Goal: Transaction & Acquisition: Purchase product/service

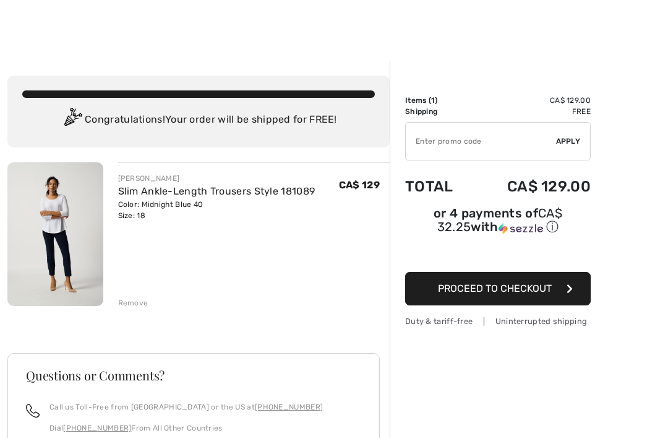
click at [551, 293] on span "Proceed to Checkout" at bounding box center [495, 288] width 114 height 12
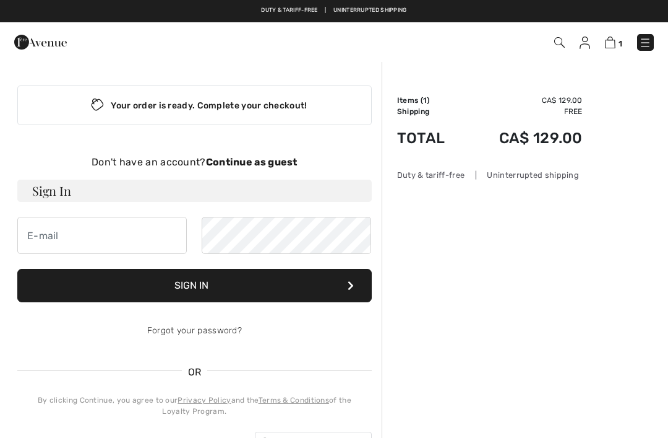
click at [220, 283] on button "Sign In" at bounding box center [194, 285] width 355 height 33
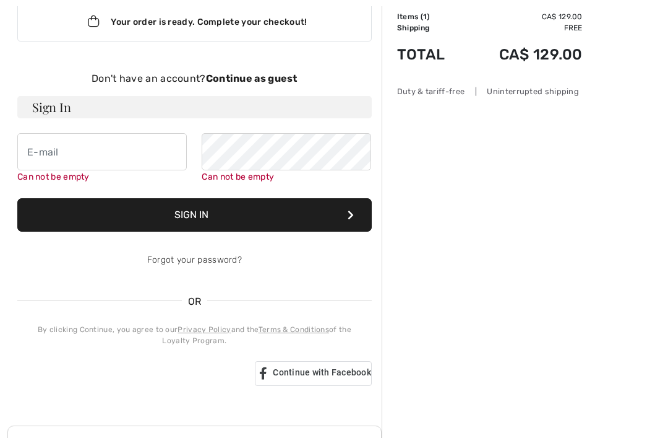
scroll to position [127, 0]
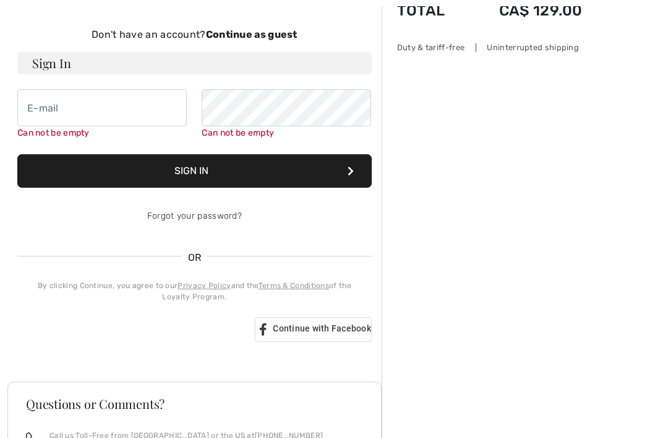
click at [238, 34] on strong "Continue as guest" at bounding box center [252, 34] width 92 height 12
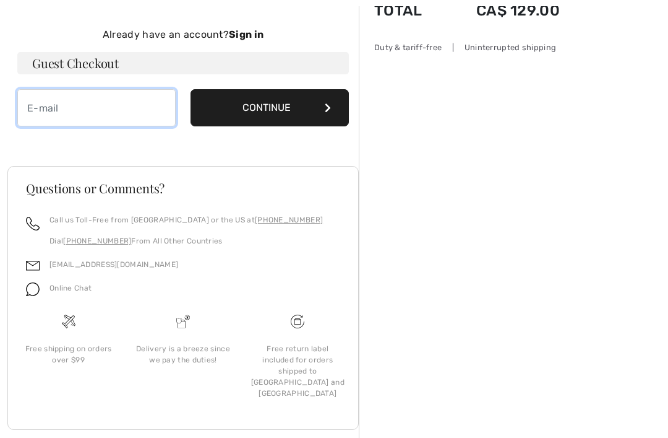
click at [50, 116] on input "email" at bounding box center [96, 107] width 158 height 37
type input "ayross@telus.net"
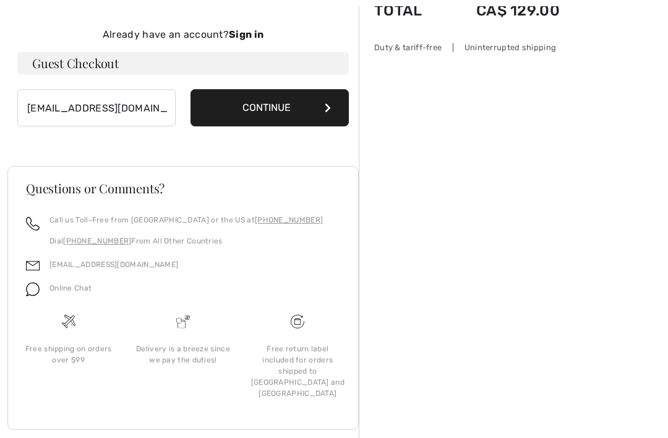
click at [300, 106] on button "Continue" at bounding box center [270, 107] width 158 height 37
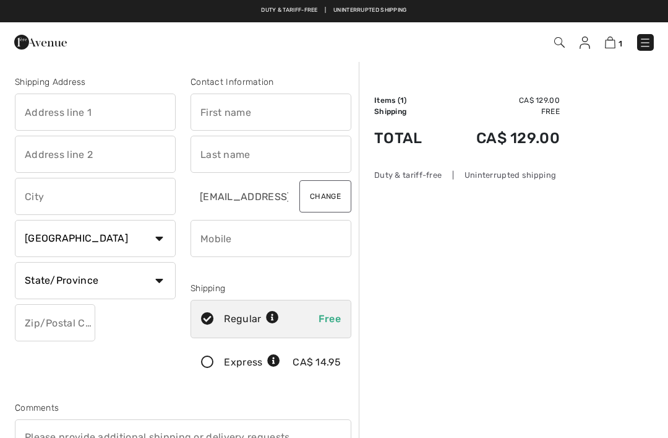
click at [42, 112] on input "text" at bounding box center [95, 111] width 161 height 37
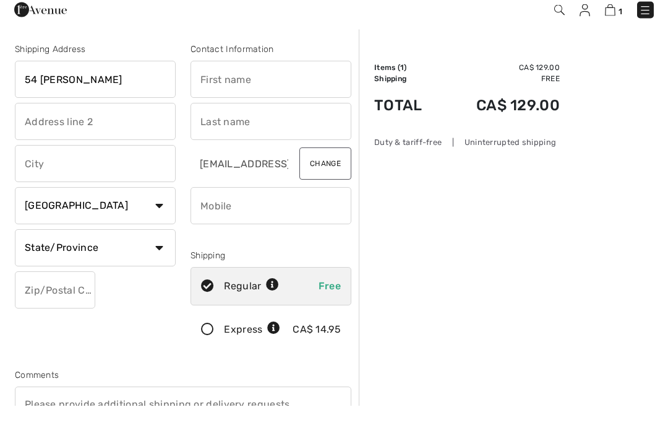
click at [32, 178] on input "text" at bounding box center [95, 196] width 161 height 37
type input "54 Odell Green"
click at [212, 93] on input "text" at bounding box center [271, 111] width 161 height 37
type input "Red Deer"
type input "Alice"
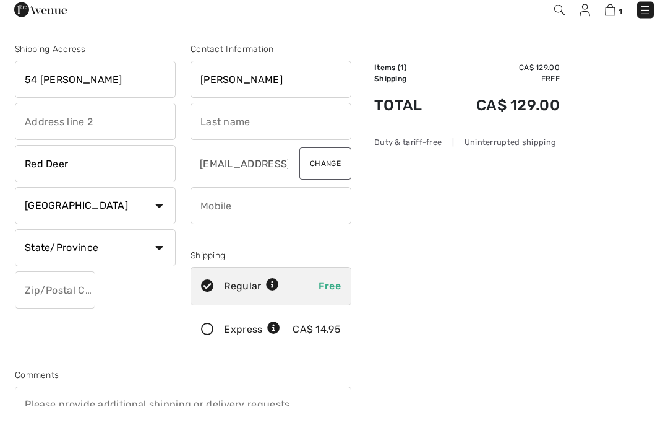
click at [210, 136] on input "text" at bounding box center [271, 154] width 161 height 37
type input "L"
type input "Lycklama"
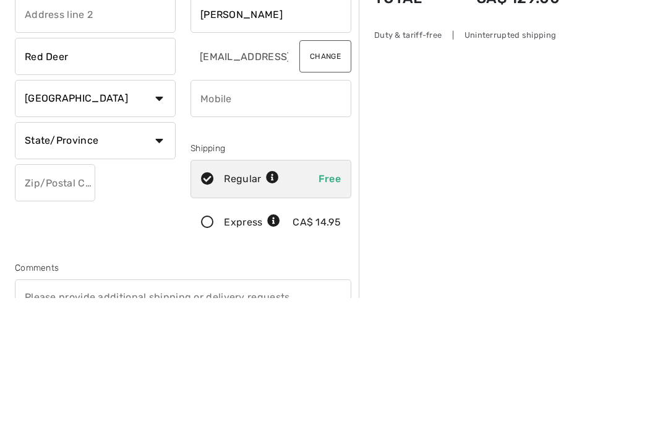
click at [161, 262] on select "State/Province Alberta British Columbia Manitoba New Brunswick Newfoundland and…" at bounding box center [95, 280] width 161 height 37
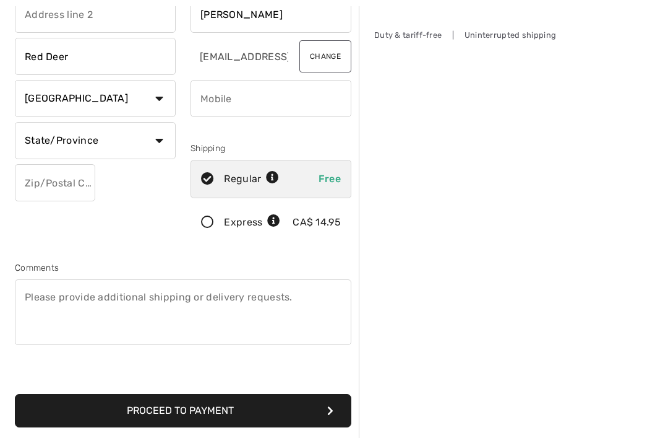
select select "AB"
click at [45, 182] on input "text" at bounding box center [55, 182] width 80 height 37
type input "T4P1V4"
click at [208, 90] on input "phone" at bounding box center [271, 98] width 161 height 37
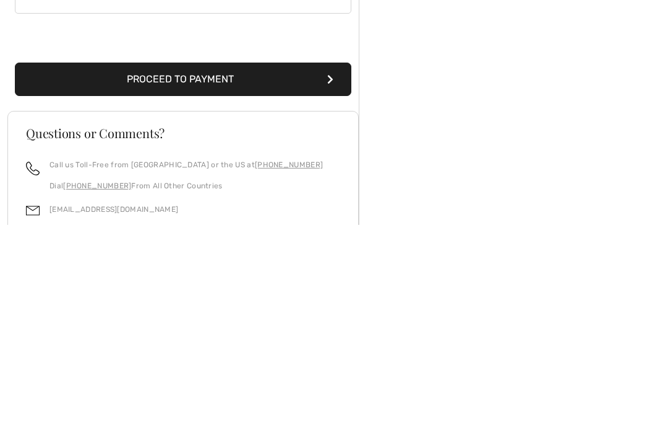
scroll to position [259, 0]
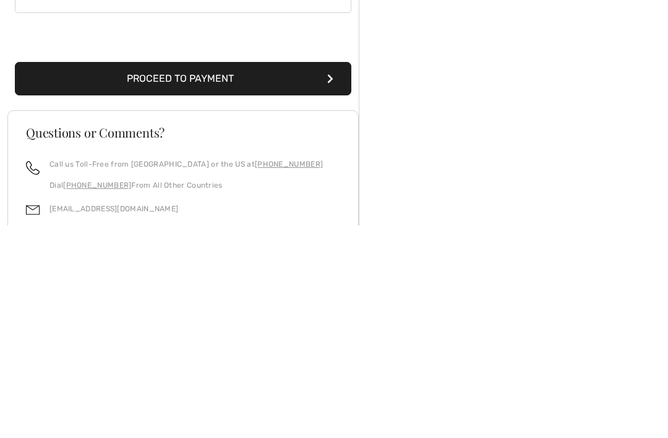
type input "4033182333"
click at [330, 287] on icon "submit" at bounding box center [330, 292] width 6 height 10
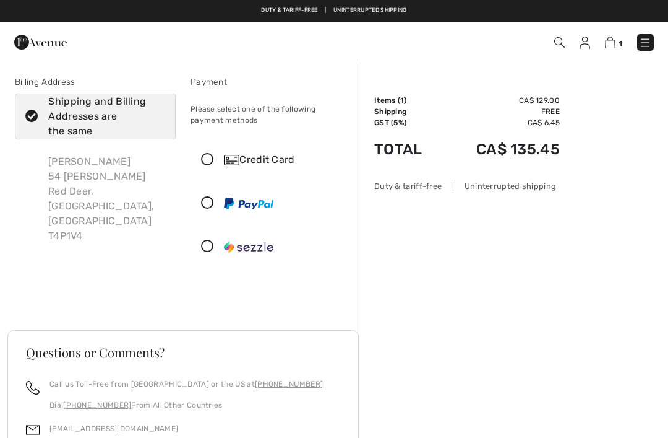
click at [208, 157] on icon at bounding box center [207, 159] width 33 height 13
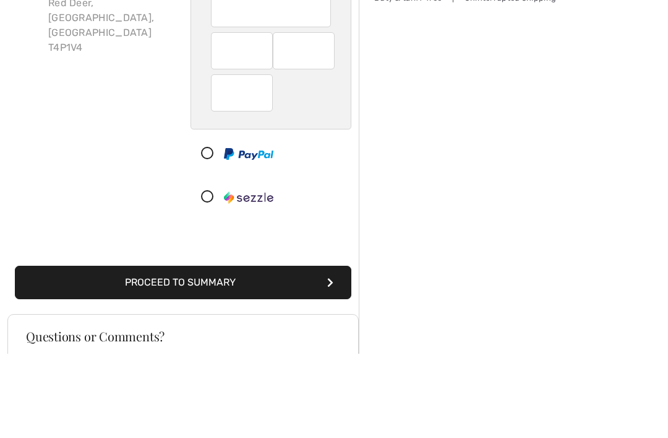
scroll to position [189, 0]
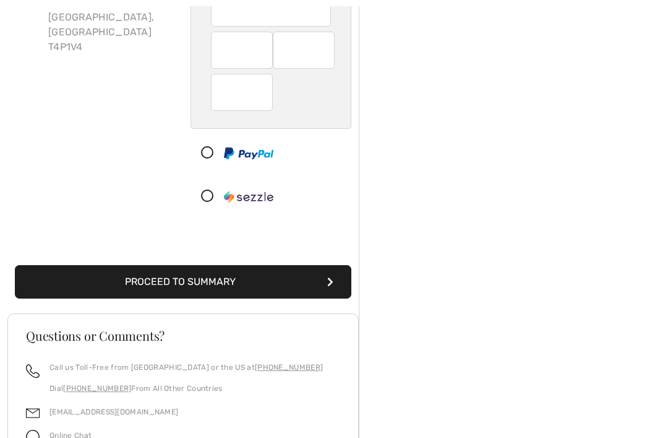
click at [245, 277] on button "Proceed to Summary" at bounding box center [183, 281] width 337 height 33
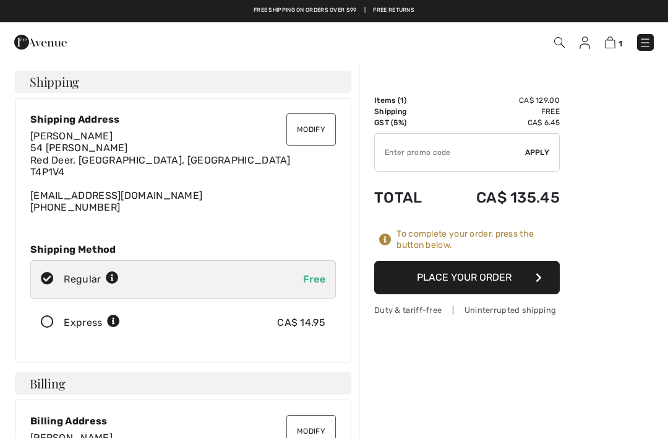
click at [517, 270] on button "Place Your Order" at bounding box center [467, 277] width 186 height 33
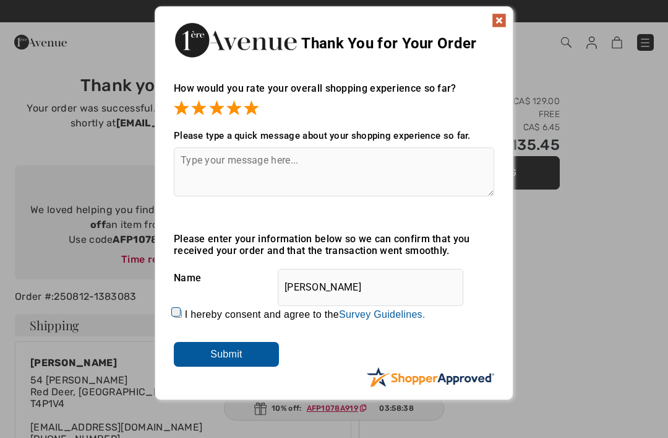
click at [504, 22] on img at bounding box center [499, 20] width 15 height 15
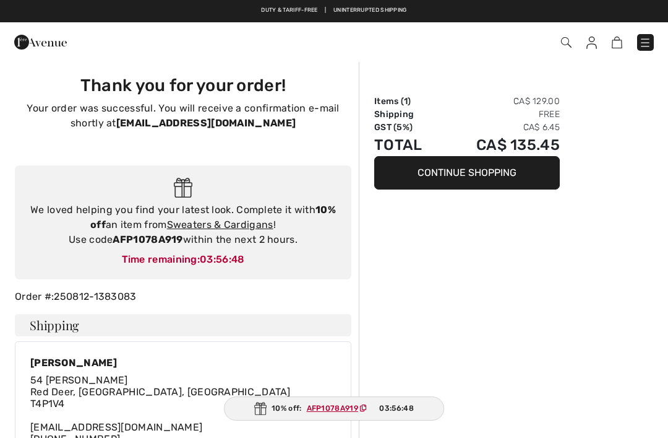
click at [465, 168] on button "Continue Shopping" at bounding box center [467, 172] width 186 height 33
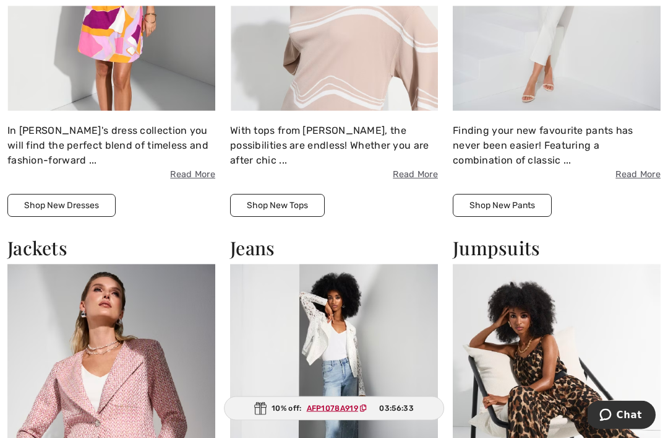
scroll to position [1056, 0]
click at [519, 204] on button "Shop New Pants" at bounding box center [502, 205] width 99 height 23
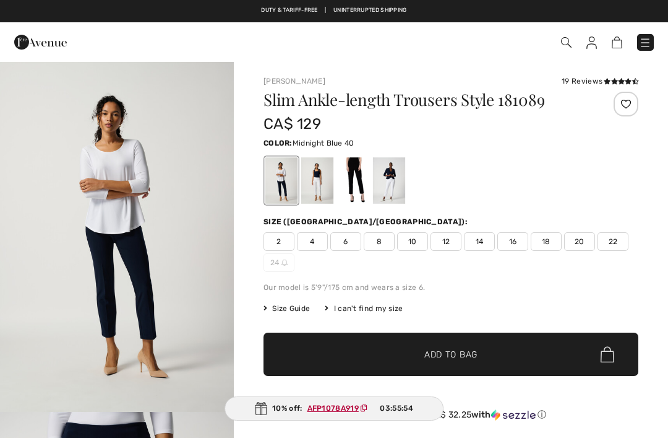
checkbox input "true"
